Goal: Transaction & Acquisition: Book appointment/travel/reservation

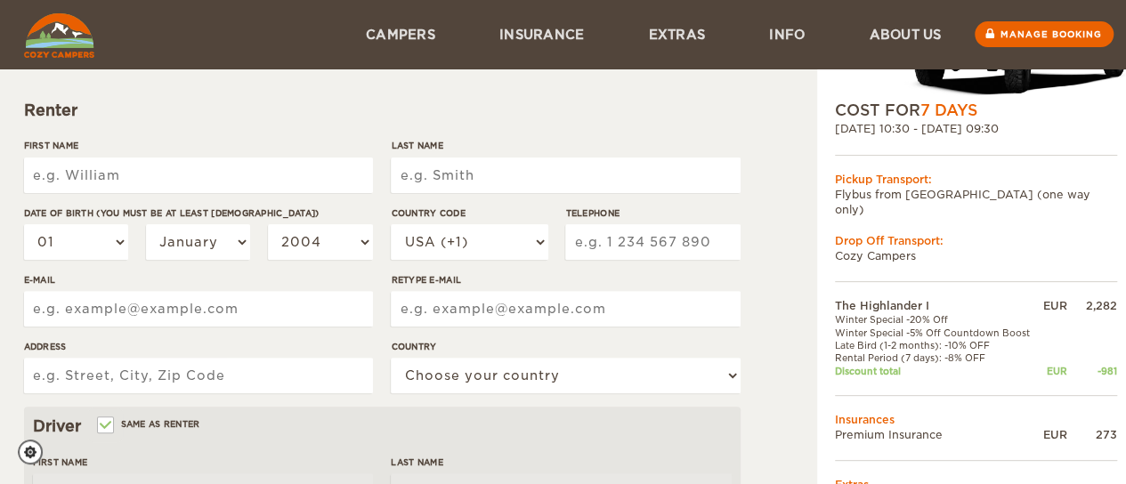
scroll to position [182, 0]
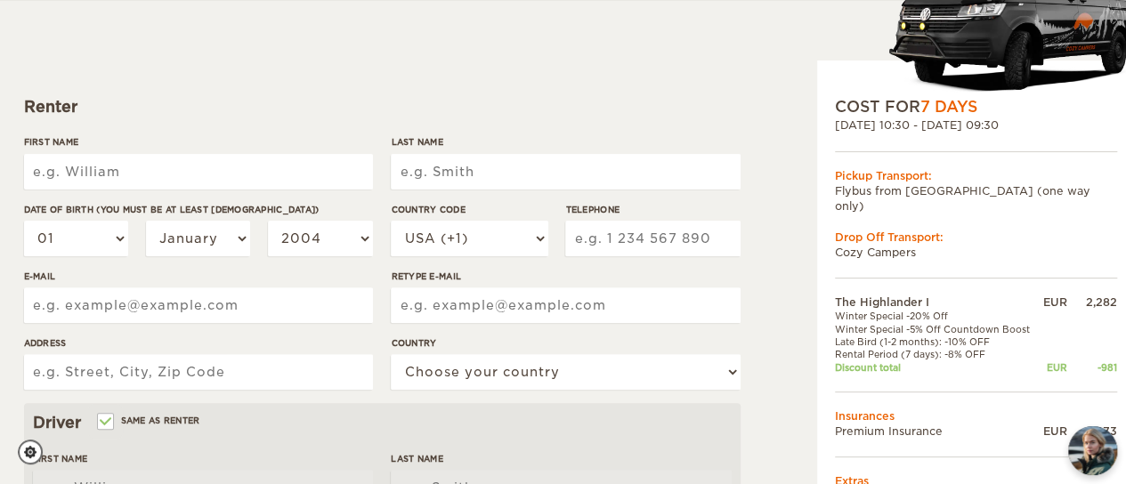
click at [123, 176] on input "First Name" at bounding box center [198, 172] width 349 height 36
click at [137, 115] on div "Renter" at bounding box center [382, 106] width 717 height 21
drag, startPoint x: 137, startPoint y: 115, endPoint x: 138, endPoint y: 163, distance: 48.1
click at [138, 163] on form "Renter First Name Last Name Date of birth (You must be at least [DEMOGRAPHIC_DA…" at bounding box center [382, 463] width 717 height 938
click at [138, 163] on input "First Name" at bounding box center [198, 172] width 349 height 36
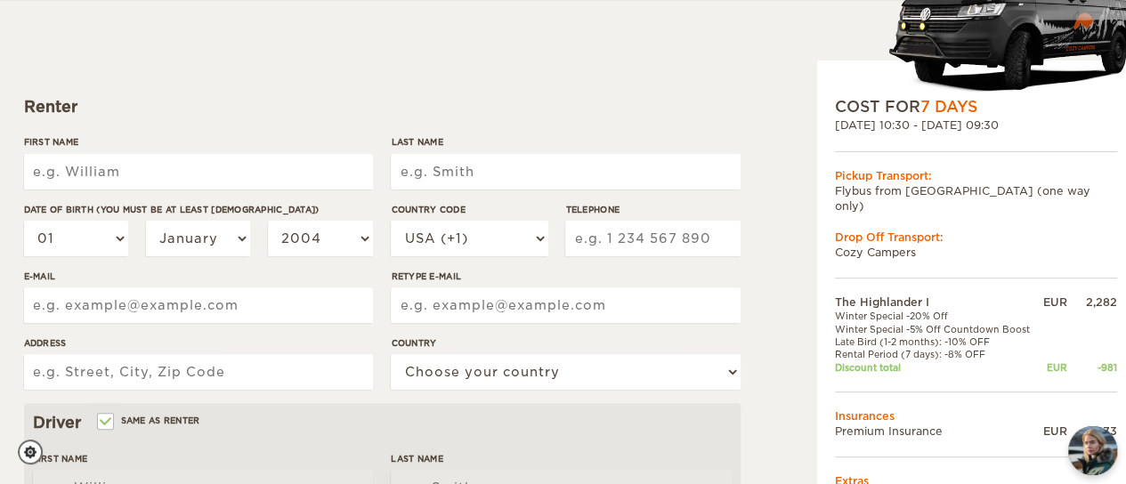
click at [138, 163] on input "First Name" at bounding box center [198, 172] width 349 height 36
click at [119, 126] on form "Renter First Name Last Name Date of birth (You must be at least [DEMOGRAPHIC_DA…" at bounding box center [382, 463] width 717 height 938
click at [141, 183] on input "First Name" at bounding box center [198, 172] width 349 height 36
type input "Cihat"
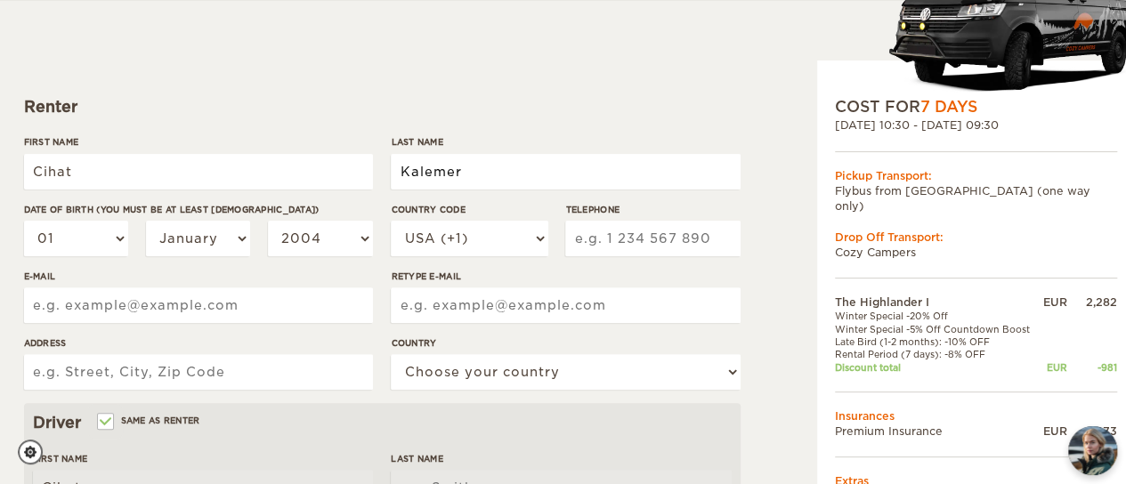
type input "Kalemer"
select select "02"
select select "03"
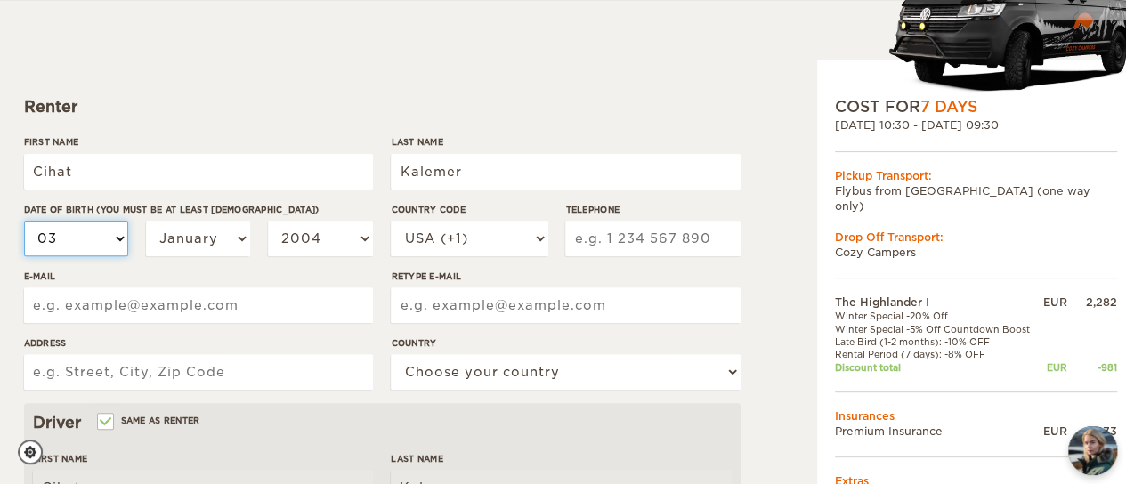
select select "03"
select select "04"
select select "05"
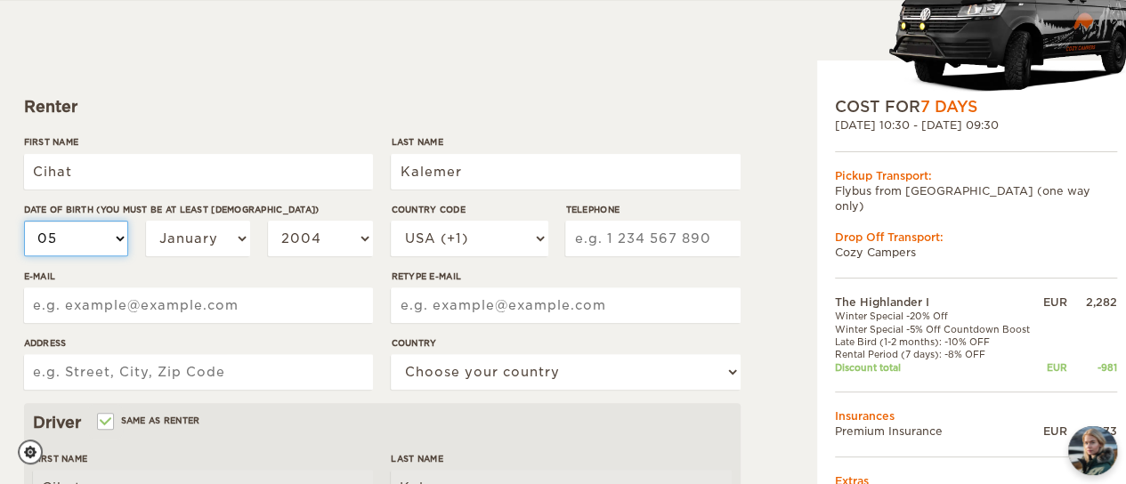
select select "06"
select select "07"
select select "08"
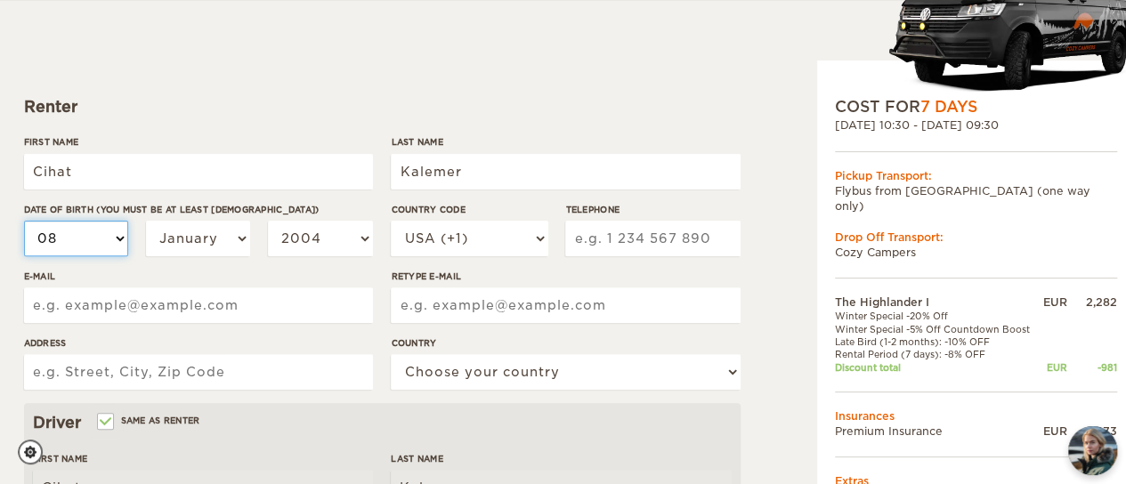
select select "08"
click at [74, 248] on select "01 02 03 04 05 06 07 08 09 10 11 12 13 14 15 16 17 18 19 20 21 22 23 24 25 26 2…" at bounding box center [76, 239] width 105 height 36
select select "09"
click at [24, 221] on select "01 02 03 04 05 06 07 08 09 10 11 12 13 14 15 16 17 18 19 20 21 22 23 24 25 26 2…" at bounding box center [76, 239] width 105 height 36
select select "09"
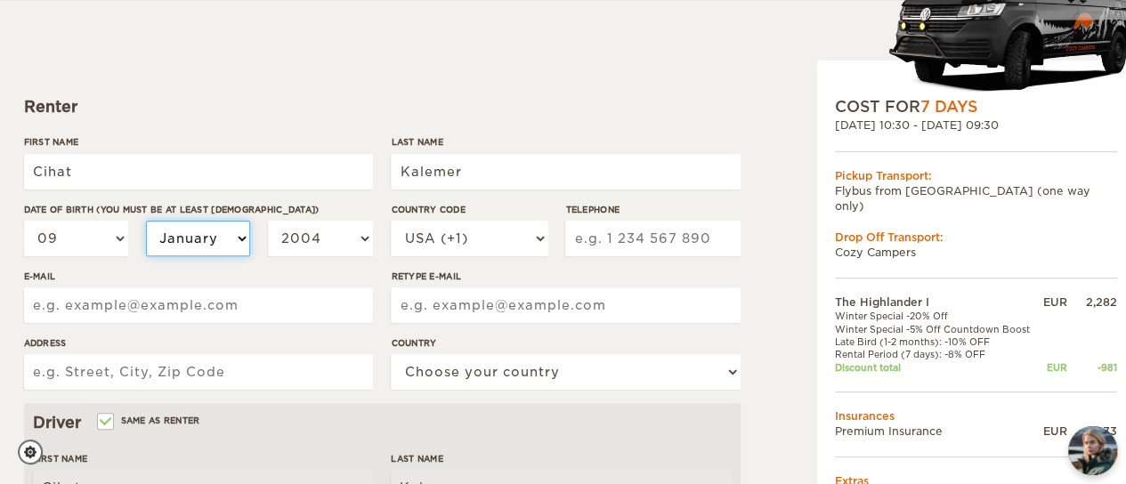
select select "02"
select select "03"
select select "04"
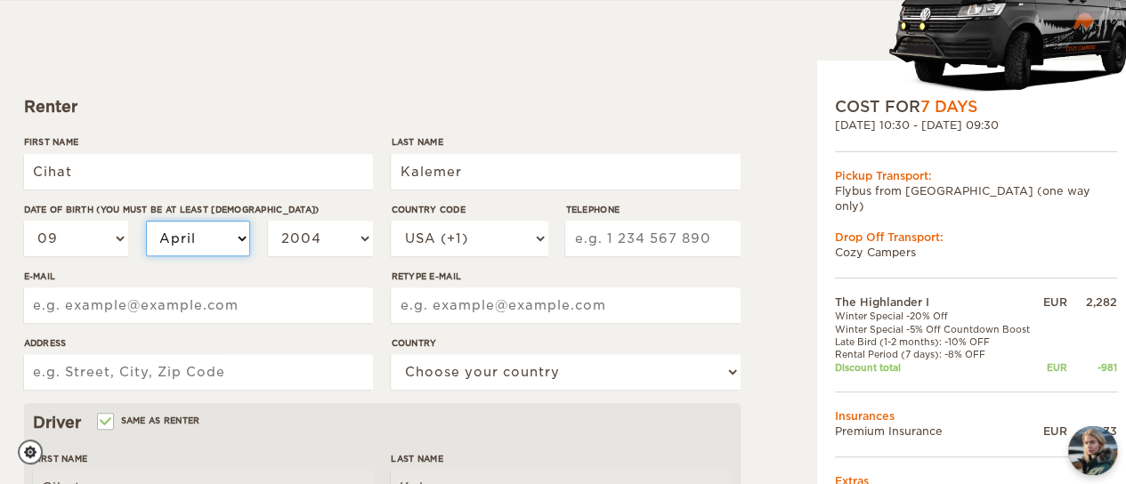
select select "04"
select select "05"
select select "04"
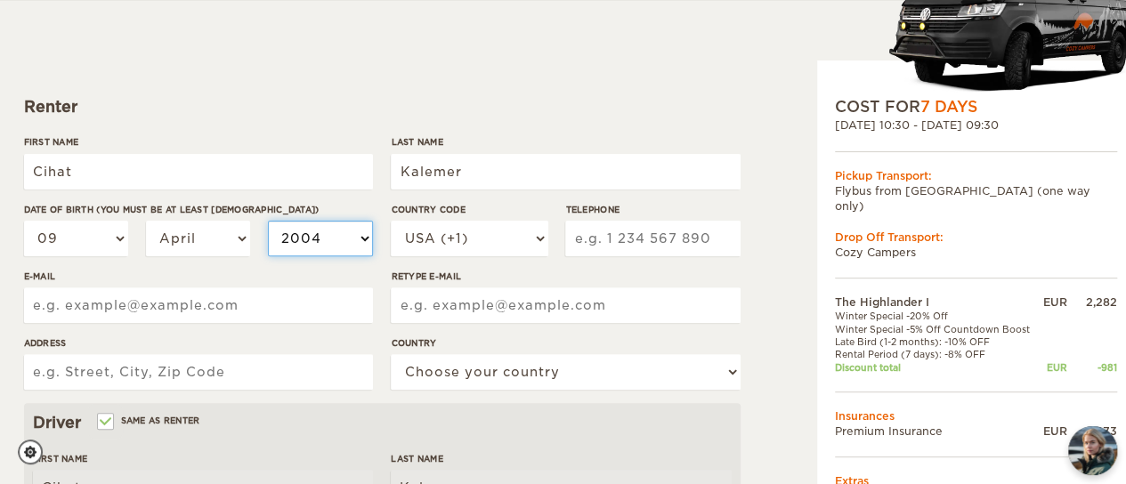
select select "2003"
select select "2002"
select select "2001"
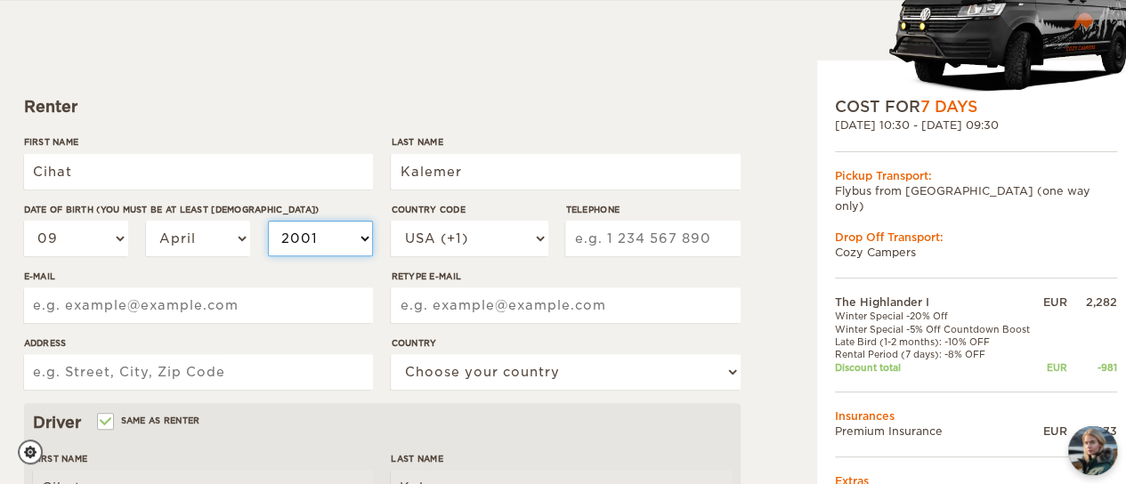
select select "2001"
select select "2000"
select select "1999"
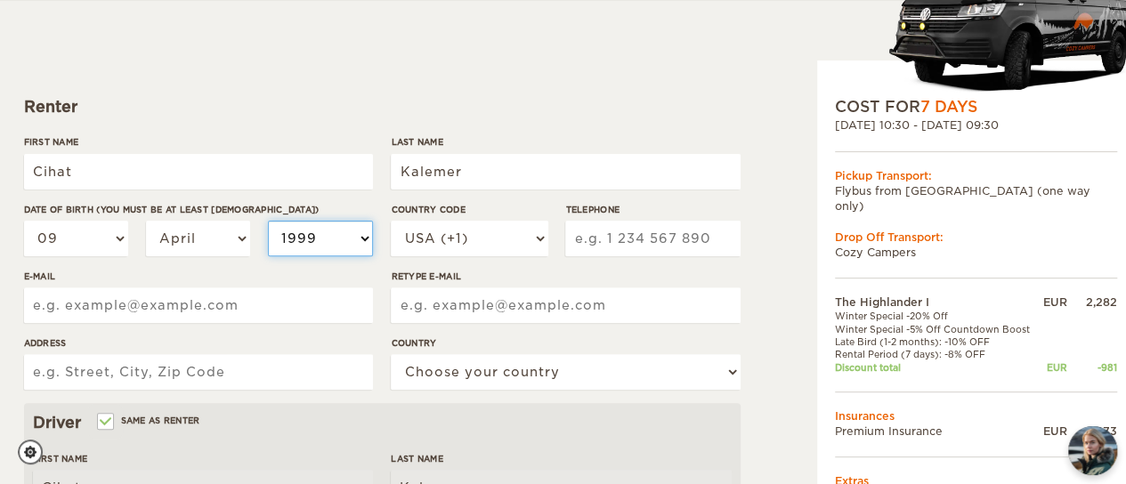
select select "1998"
select select "1997"
select select "1998"
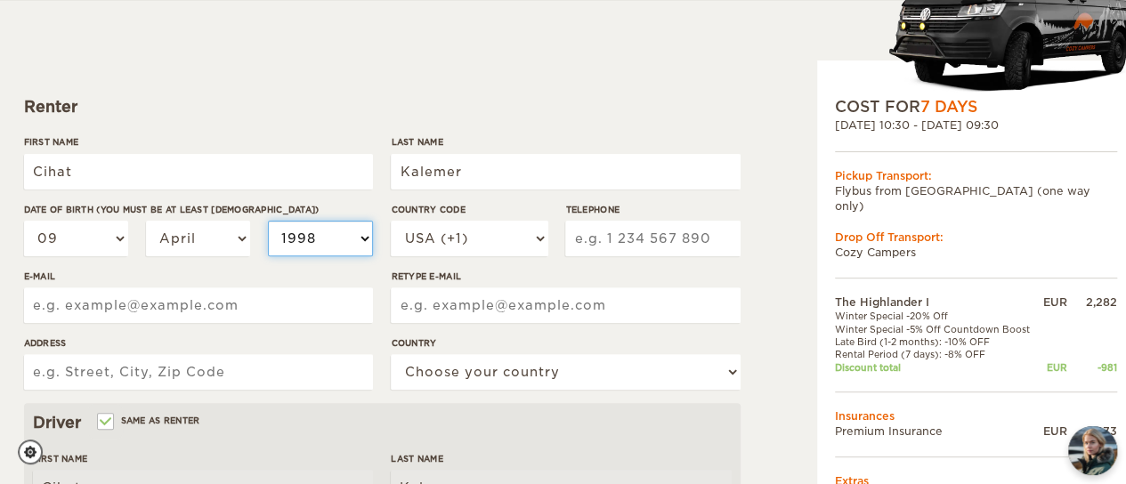
select select "1998"
select select "1999"
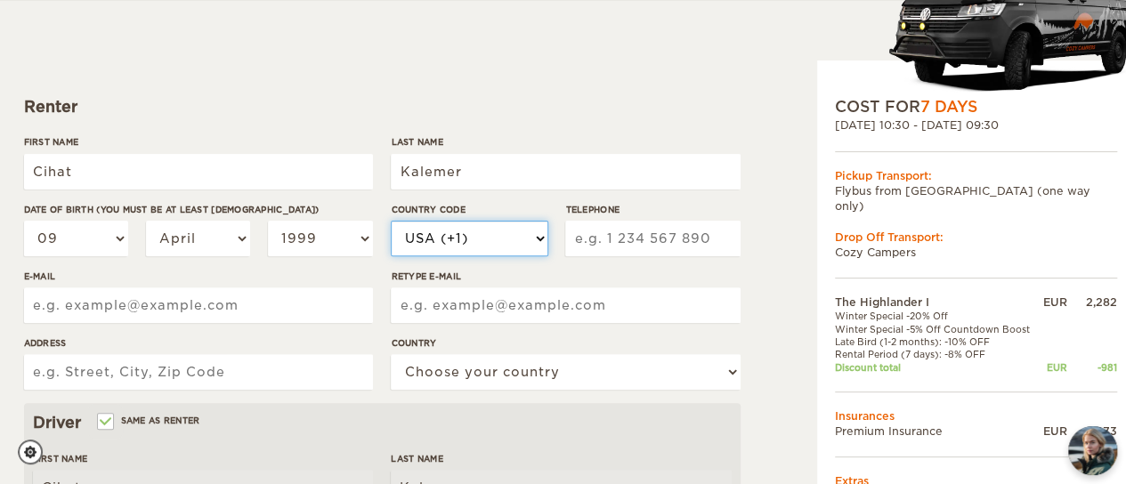
click at [444, 238] on select "USA (+1) [GEOGRAPHIC_DATA] (+44) [GEOGRAPHIC_DATA] (+49) [GEOGRAPHIC_DATA] (+21…" at bounding box center [469, 239] width 157 height 36
select select "33"
click at [391, 221] on select "USA (+1) [GEOGRAPHIC_DATA] (+44) [GEOGRAPHIC_DATA] (+49) [GEOGRAPHIC_DATA] (+21…" at bounding box center [469, 239] width 157 height 36
click at [595, 251] on input "Telephone" at bounding box center [652, 239] width 175 height 36
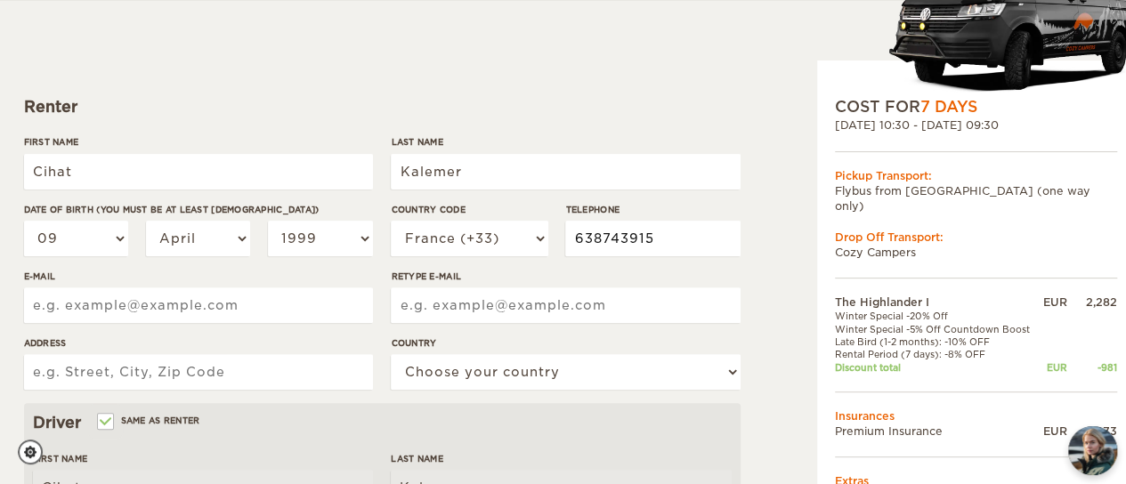
type input "638743915"
click at [185, 293] on input "E-mail" at bounding box center [198, 306] width 349 height 36
type input "[EMAIL_ADDRESS][DOMAIN_NAME]"
type input "Lieu dit La vieille rue"
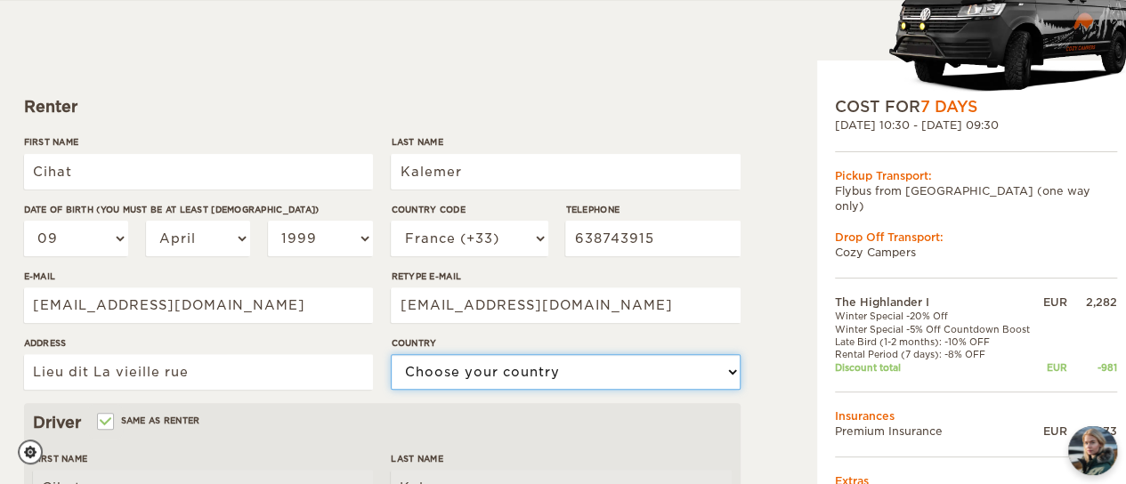
select select "71"
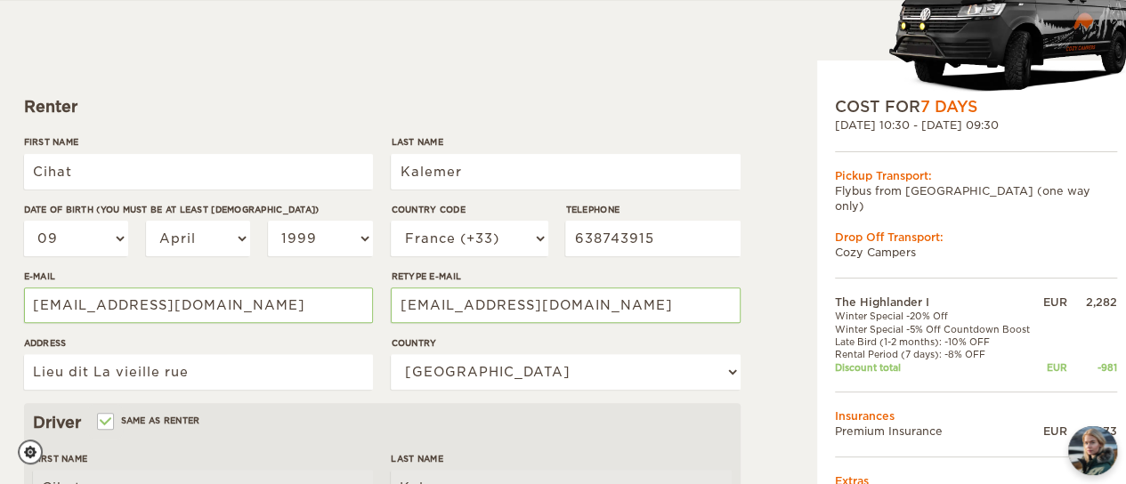
click at [294, 337] on label"] "Address" at bounding box center [198, 343] width 349 height 13
click at [294, 354] on input "Lieu dit La vieille rue" at bounding box center [198, 372] width 349 height 36
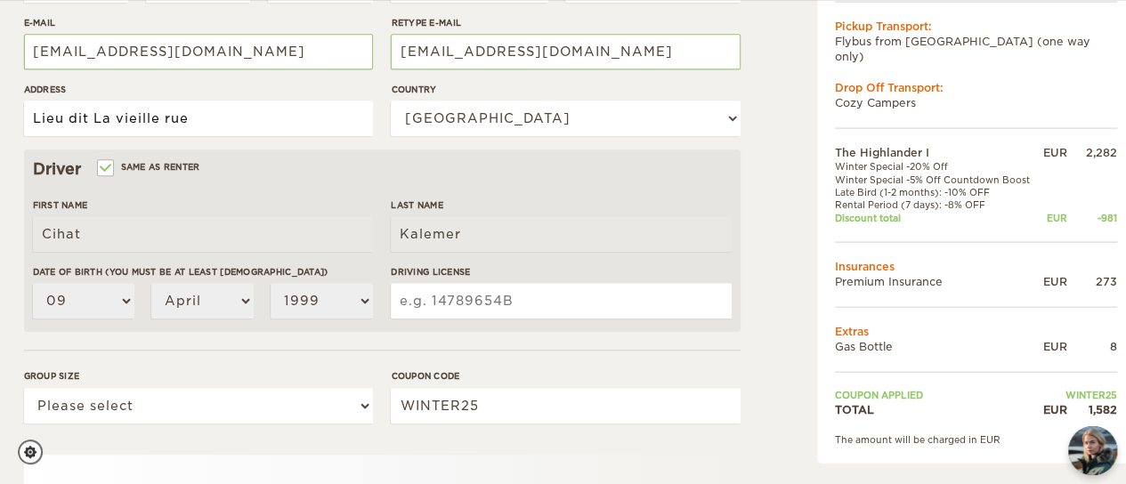
scroll to position [436, 0]
click at [467, 300] on input "Driving License" at bounding box center [561, 300] width 340 height 36
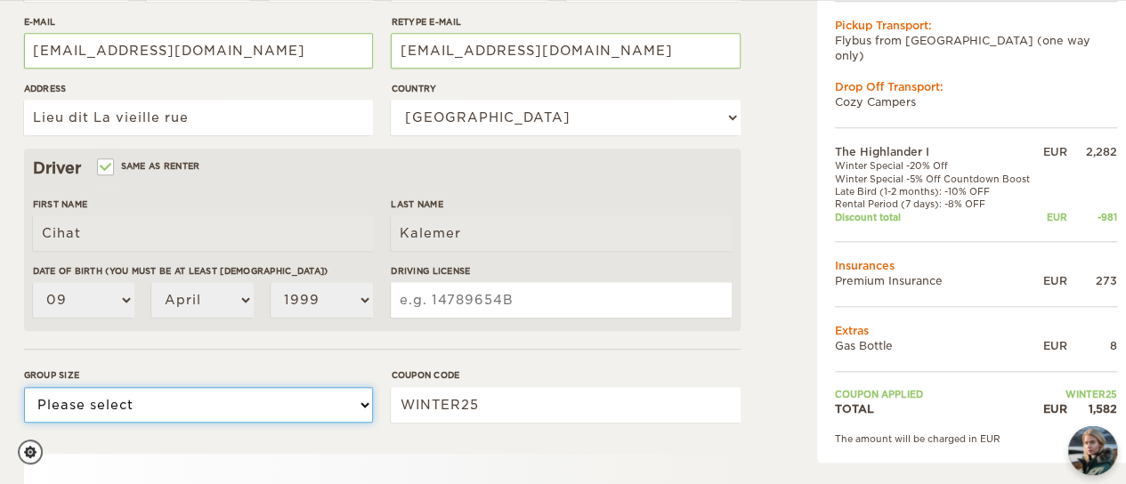
click at [292, 393] on select "Please select 1 2" at bounding box center [198, 405] width 349 height 36
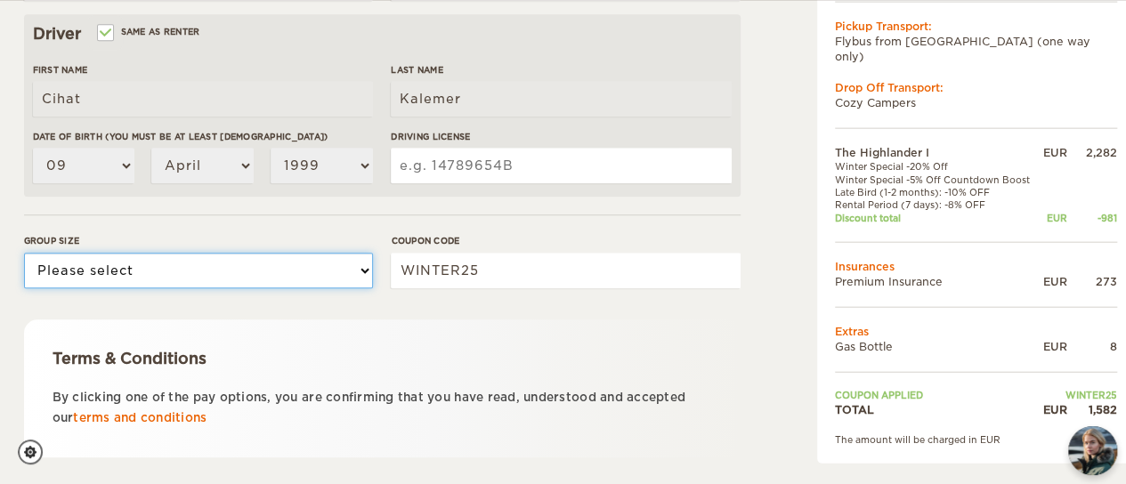
scroll to position [572, 0]
click at [275, 283] on select "Please select 1 2" at bounding box center [198, 270] width 349 height 36
click at [273, 263] on select "Please select 1 2" at bounding box center [198, 270] width 349 height 36
click at [123, 259] on select "Please select 1 2" at bounding box center [198, 270] width 349 height 36
select select "2"
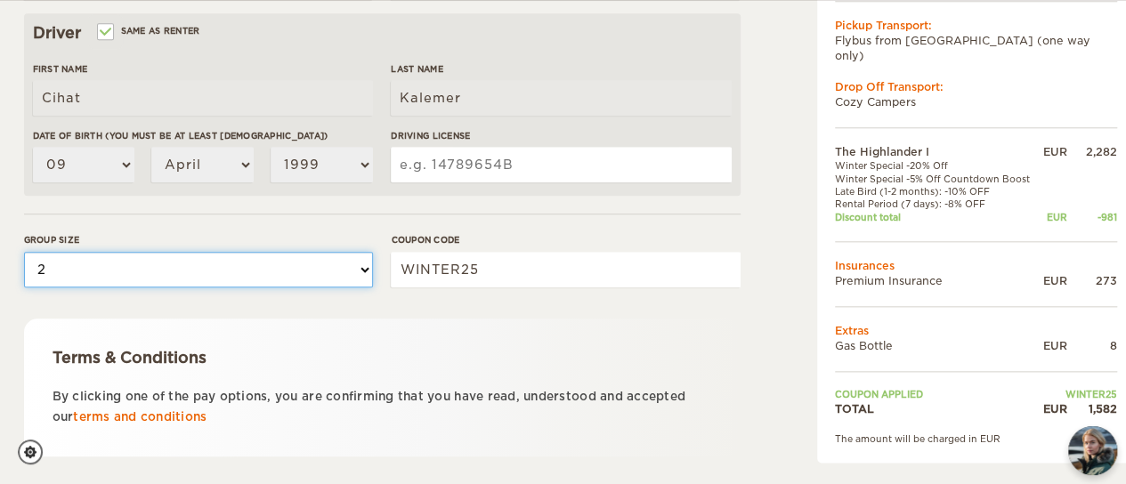
click at [24, 252] on select "Please select 1 2" at bounding box center [198, 270] width 349 height 36
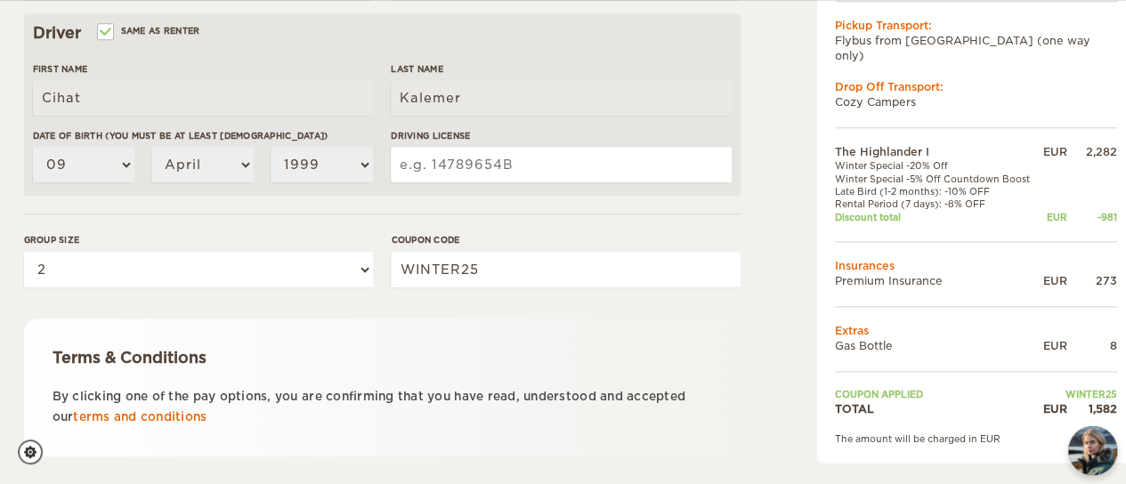
click at [513, 177] on input "Driving License" at bounding box center [561, 165] width 340 height 36
type input "21A115487"
click at [571, 343] on div "Terms & Conditions By clicking one of the pay options, you are confirming that …" at bounding box center [382, 388] width 717 height 138
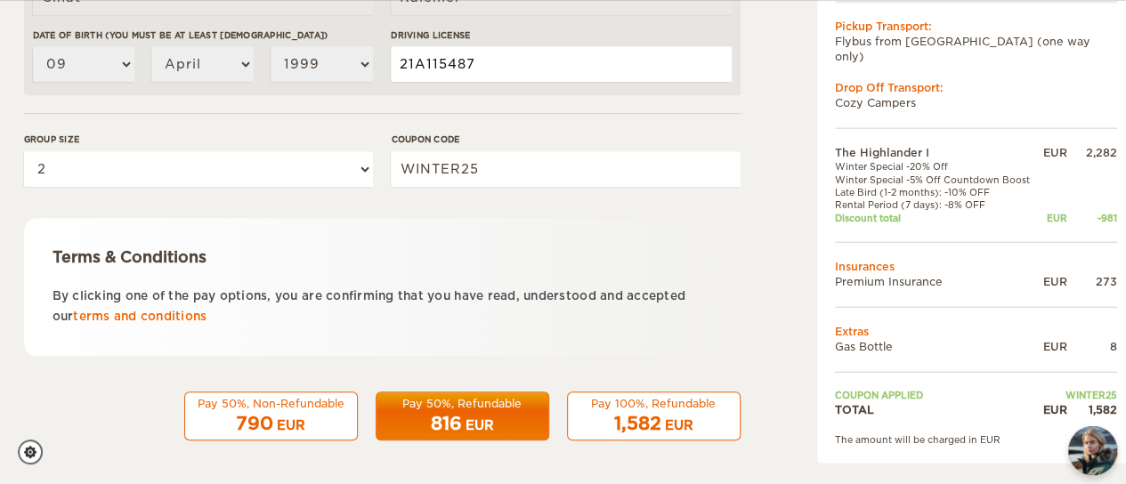
drag, startPoint x: 488, startPoint y: 67, endPoint x: 388, endPoint y: 60, distance: 100.0
click at [388, 60] on div "First Name Cihat Last Name [PERSON_NAME] Date of birth (You must be at least [D…" at bounding box center [382, 29] width 699 height 134
click at [451, 65] on input "160941100132" at bounding box center [561, 64] width 340 height 36
type input "160941100132"
click at [704, 266] on div "Terms & Conditions" at bounding box center [383, 257] width 660 height 21
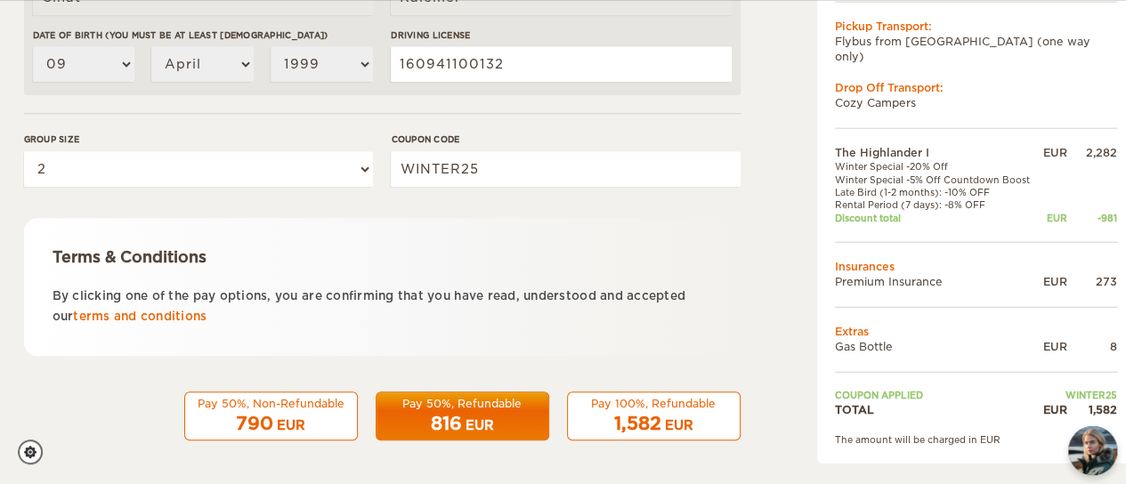
click at [646, 430] on span "1,582" at bounding box center [637, 423] width 47 height 21
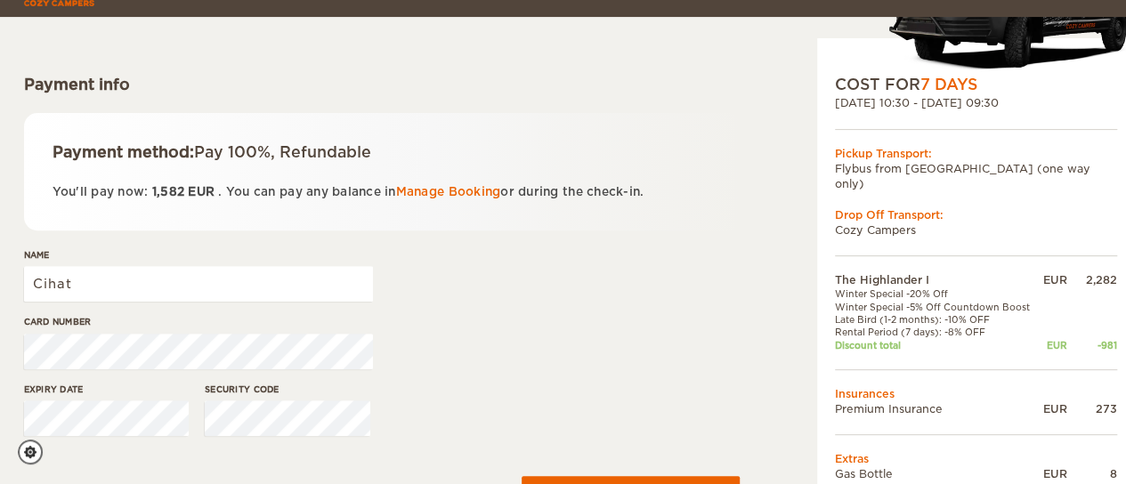
scroll to position [221, 0]
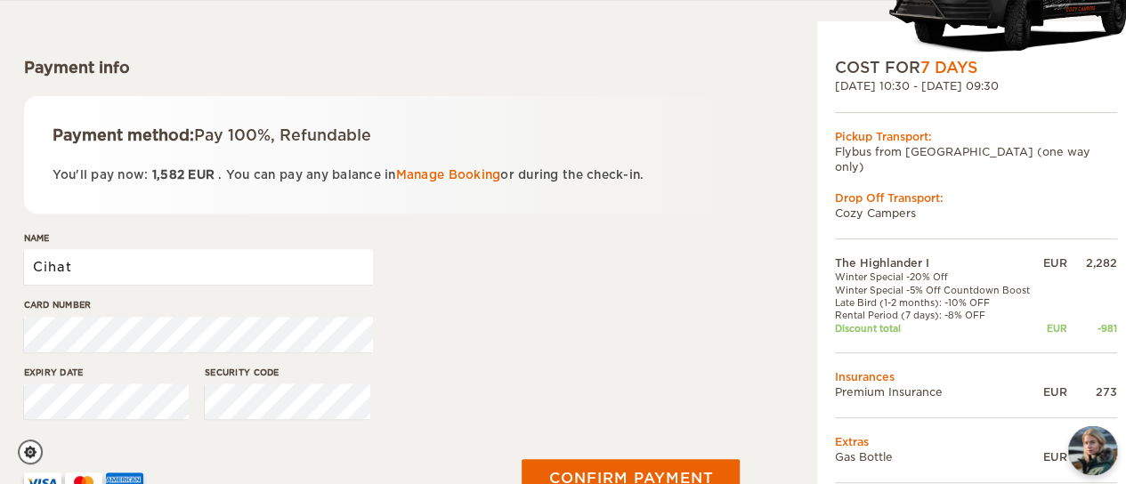
click at [172, 265] on input "Cihat" at bounding box center [198, 267] width 349 height 36
click at [82, 258] on input "Cihat" at bounding box center [198, 267] width 349 height 36
type input "KALEMER"
click at [461, 344] on div "Card number" at bounding box center [382, 331] width 717 height 67
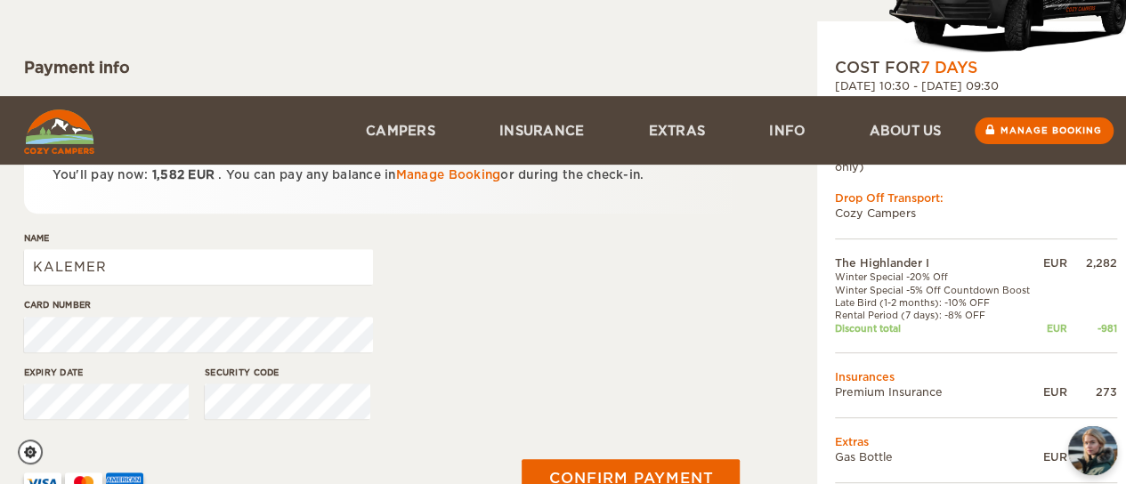
scroll to position [396, 0]
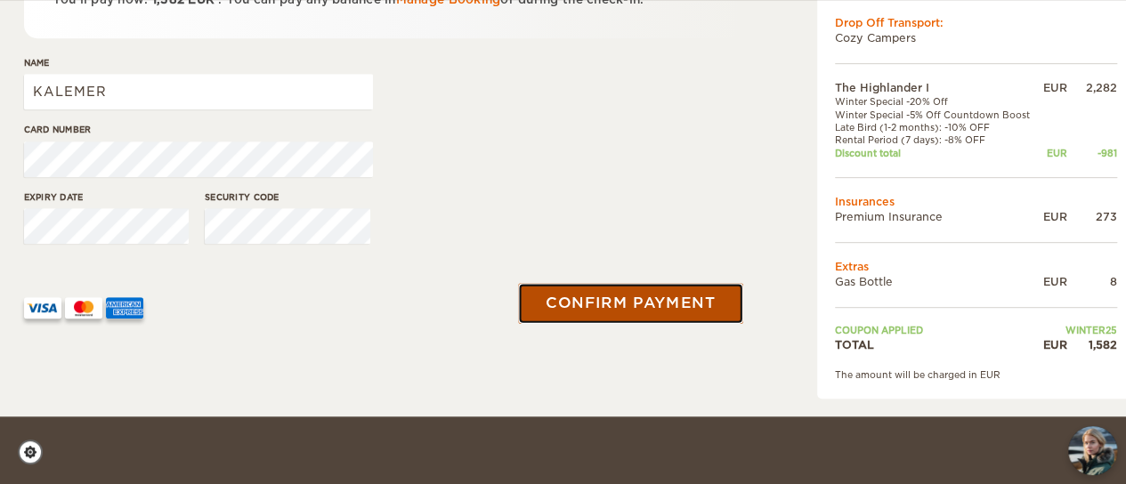
click at [584, 297] on button "Confirm payment" at bounding box center [631, 303] width 224 height 40
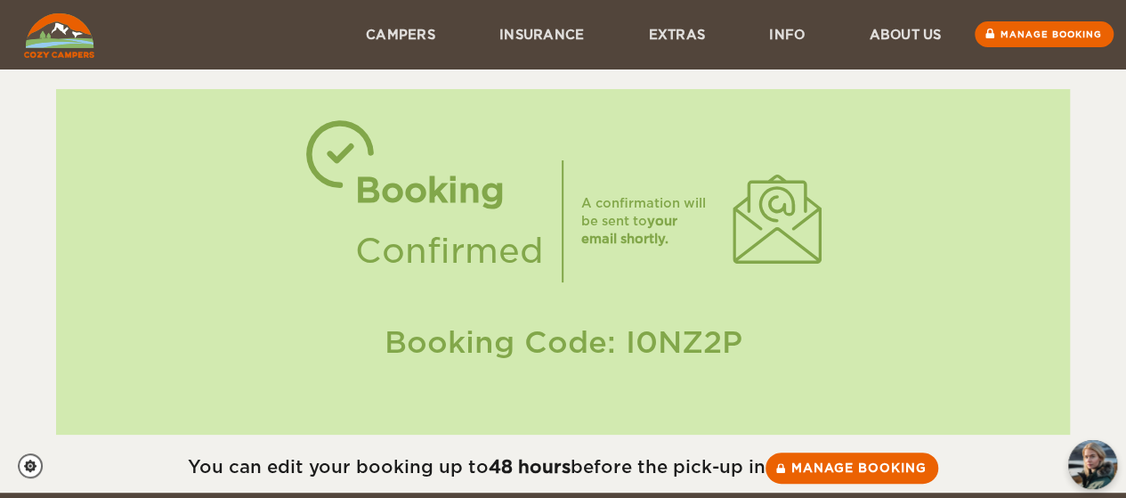
drag, startPoint x: 0, startPoint y: 0, endPoint x: 584, endPoint y: 297, distance: 655.4
click at [584, 297] on div "Booking Confirmed A confirmation will be sent to your email shortly. Booking Co…" at bounding box center [563, 261] width 1014 height 345
